Goal: Find specific page/section: Find specific page/section

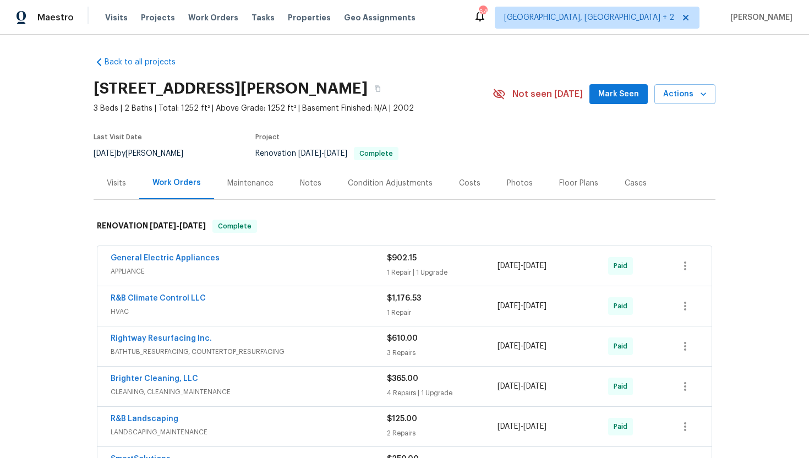
click at [118, 188] on div "Visits" at bounding box center [116, 183] width 19 height 11
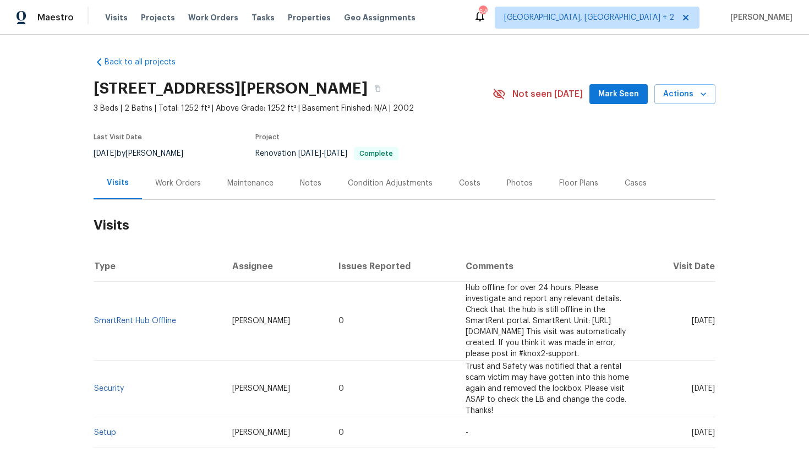
scroll to position [39, 0]
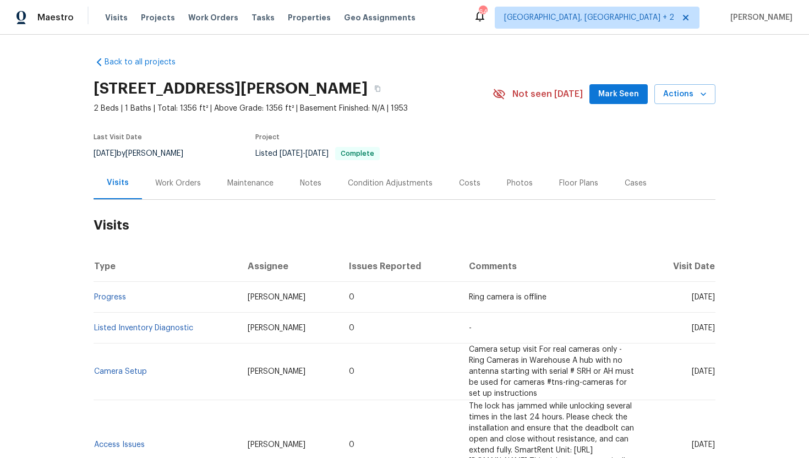
click at [629, 182] on div "Cases" at bounding box center [636, 183] width 22 height 11
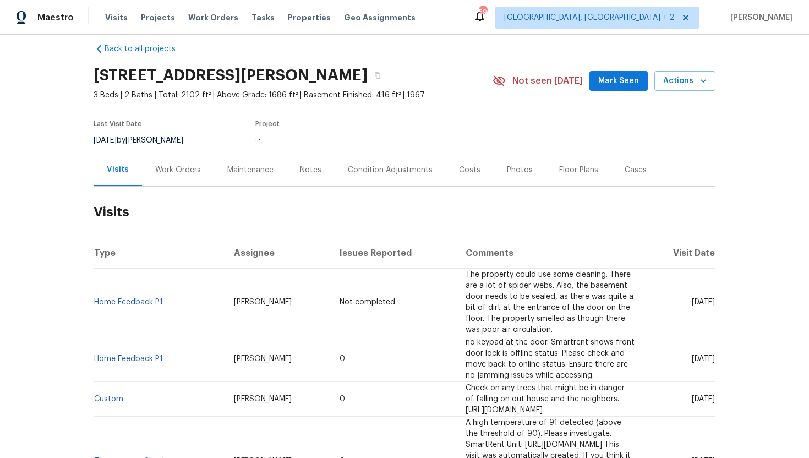
scroll to position [26, 0]
